Goal: Complete application form

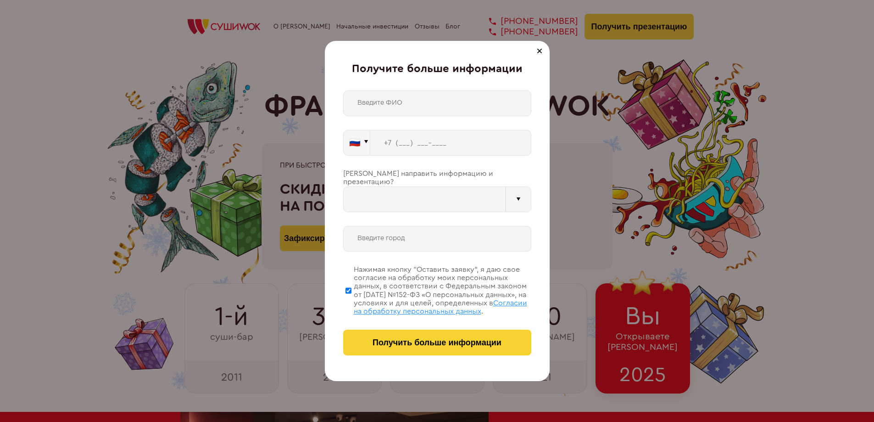
type input "WhatsApp"
click at [378, 106] on input "text" at bounding box center [437, 103] width 188 height 26
type input "[PERSON_NAME]"
click at [400, 147] on input "tel" at bounding box center [450, 143] width 161 height 26
paste input "[PHONE_NUMBER]"
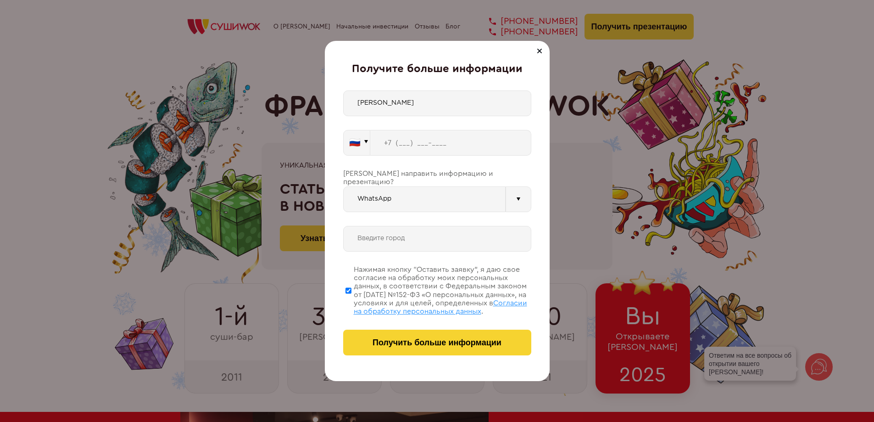
type input "[PHONE_NUMBER]"
click at [369, 227] on input "text" at bounding box center [437, 239] width 188 height 26
drag, startPoint x: 395, startPoint y: 233, endPoint x: 352, endPoint y: 227, distance: 43.1
click at [352, 227] on input "[GEOGRAPHIC_DATA]" at bounding box center [437, 239] width 188 height 26
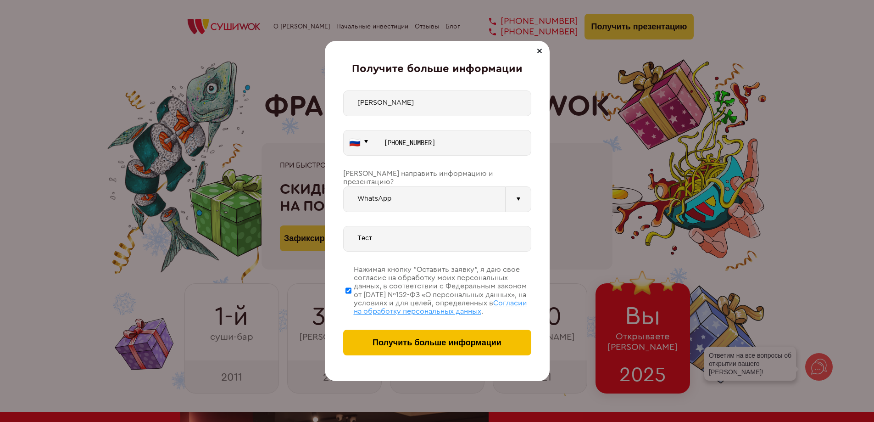
type input "Тест"
click at [414, 341] on span "Получить больше информации" at bounding box center [437, 343] width 129 height 10
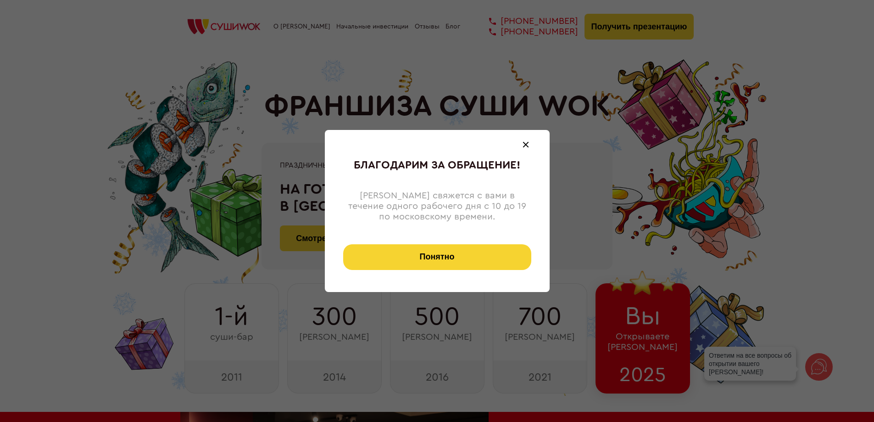
drag, startPoint x: 449, startPoint y: 251, endPoint x: 332, endPoint y: 67, distance: 217.6
click at [444, 239] on div "Благодарим за обращение! Менеджер свяжется с вами в течение одного рабочего дня…" at bounding box center [437, 211] width 225 height 162
drag, startPoint x: 416, startPoint y: 256, endPoint x: 419, endPoint y: 313, distance: 57.4
click at [419, 313] on div "Благодарим за обращение! Менеджер свяжется с вами в течение одного рабочего дня…" at bounding box center [437, 211] width 874 height 422
